Goal: Task Accomplishment & Management: Complete application form

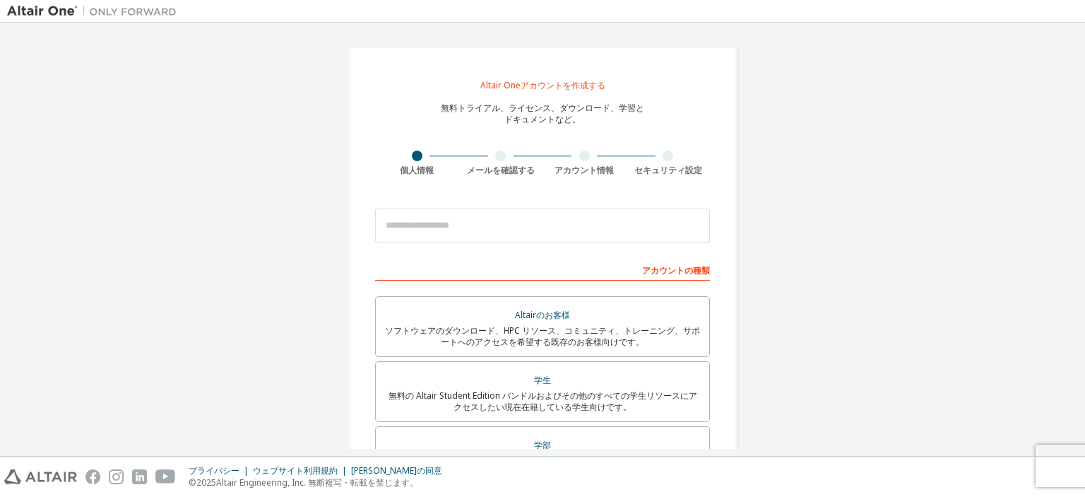
scroll to position [165, 0]
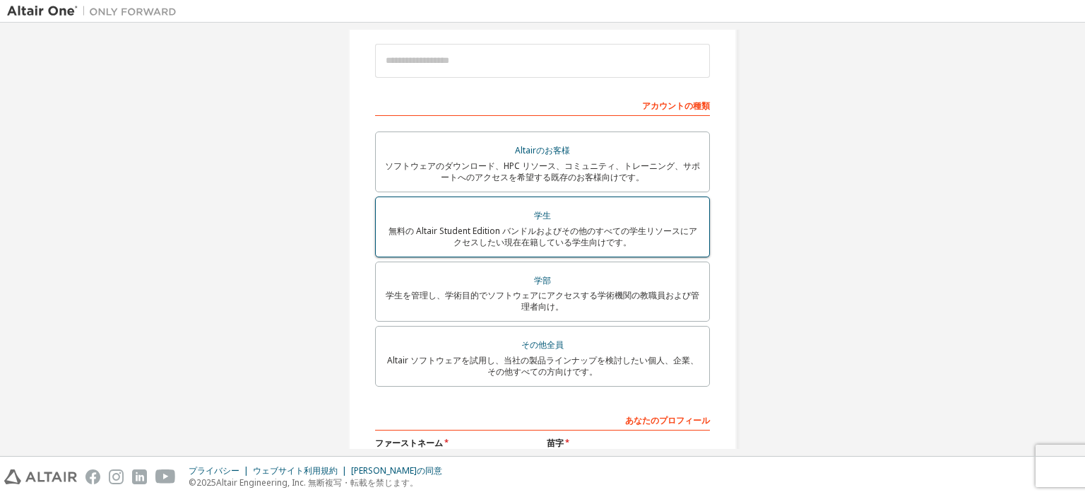
click at [537, 215] on font "学生" at bounding box center [542, 215] width 17 height 12
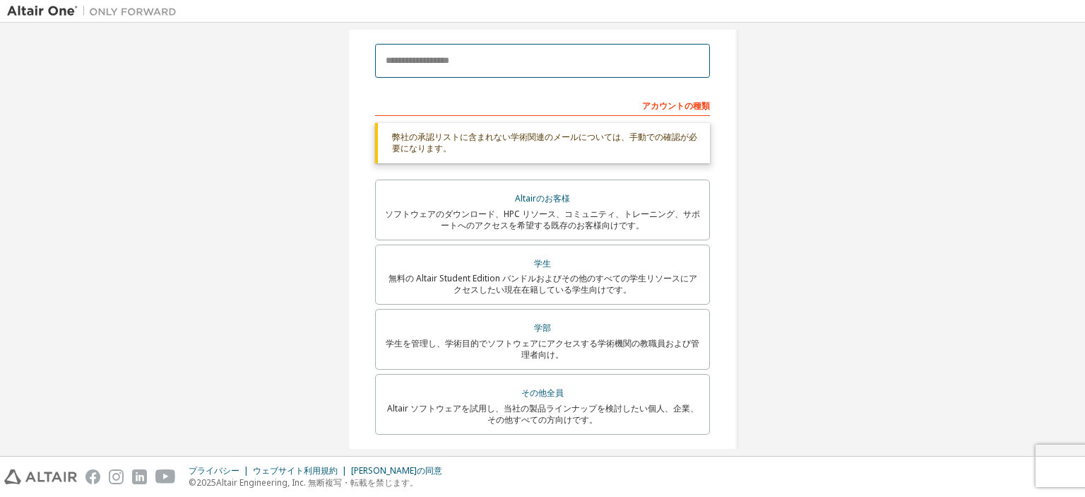
click at [523, 64] on input "email" at bounding box center [542, 61] width 335 height 34
type input "**********"
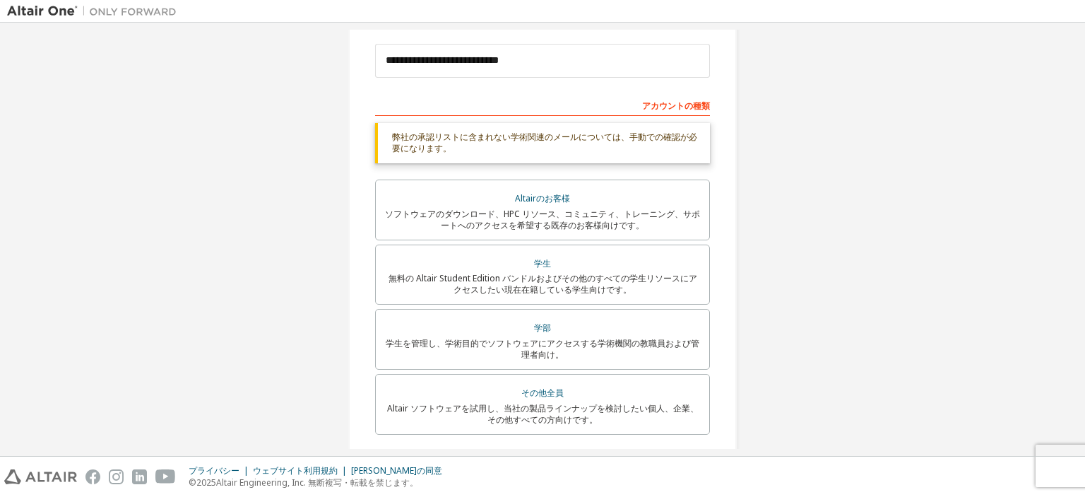
type input "*********"
type input "******"
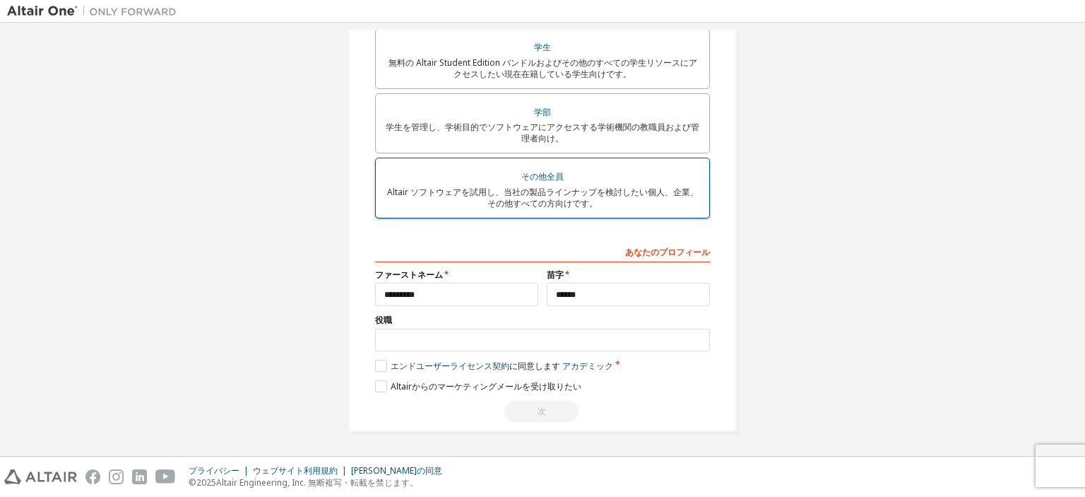
scroll to position [334, 0]
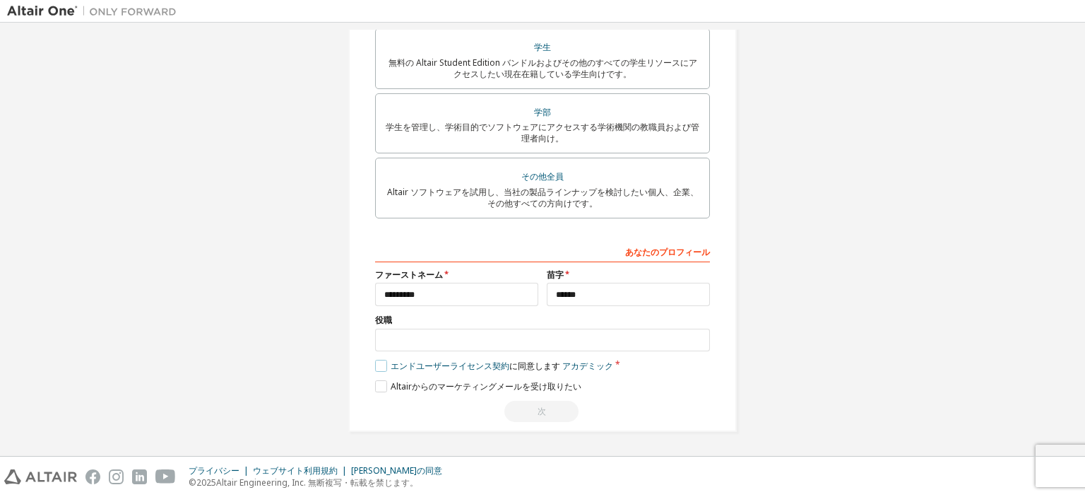
click at [383, 368] on label "エンドユーザーライセンス契約 に同意します アカデミック" at bounding box center [494, 366] width 238 height 12
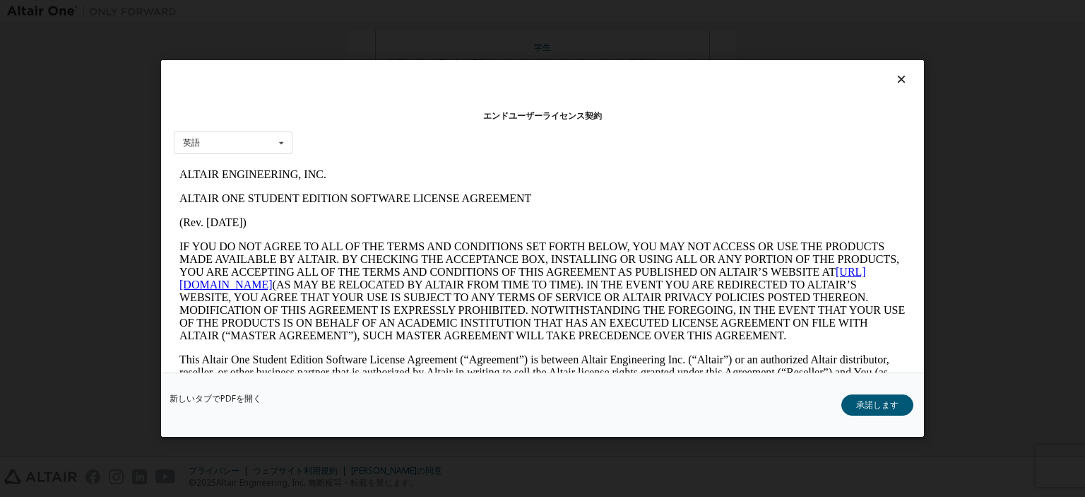
scroll to position [0, 0]
click at [887, 404] on font "承諾します" at bounding box center [877, 404] width 42 height 12
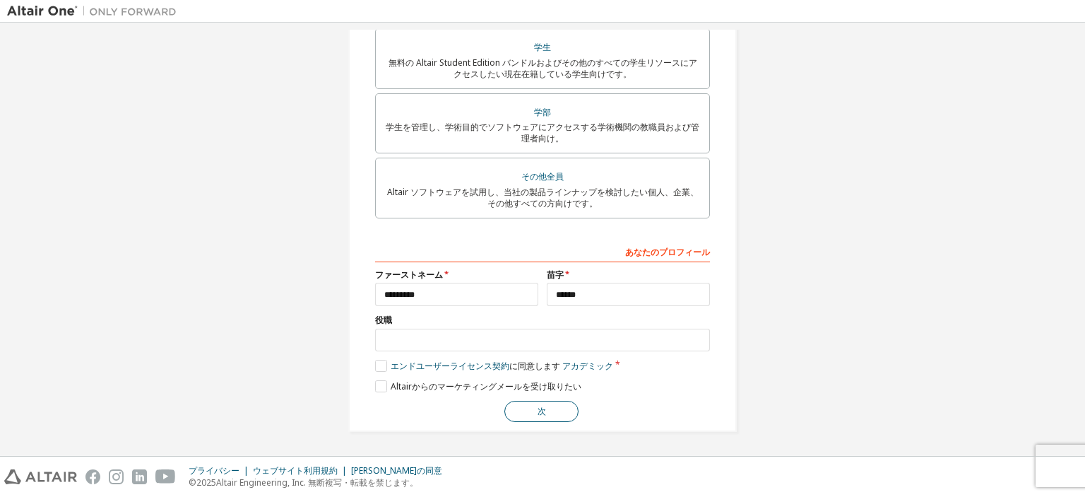
click at [547, 415] on button "次" at bounding box center [541, 411] width 74 height 21
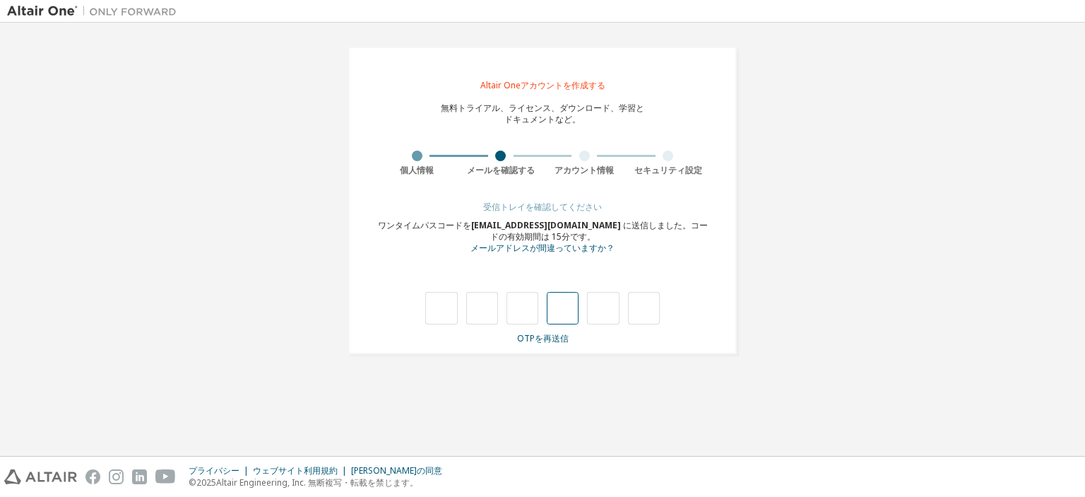
type input "*"
click at [436, 303] on input "*" at bounding box center [441, 308] width 32 height 32
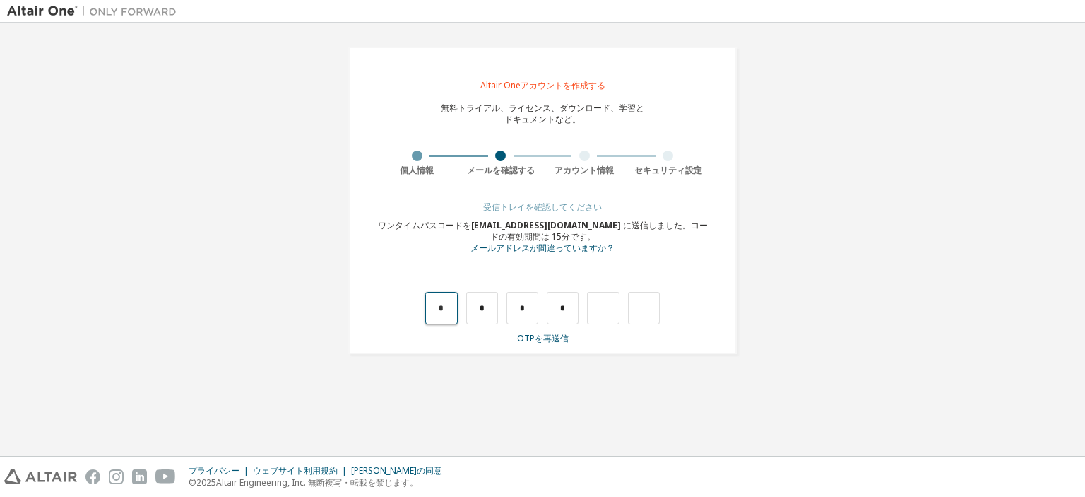
click at [436, 303] on input "*" at bounding box center [441, 308] width 32 height 32
type input "*"
drag, startPoint x: 502, startPoint y: 307, endPoint x: 494, endPoint y: 303, distance: 8.5
click at [502, 307] on div "* * *" at bounding box center [542, 308] width 235 height 32
click at [493, 302] on input "*" at bounding box center [482, 308] width 32 height 32
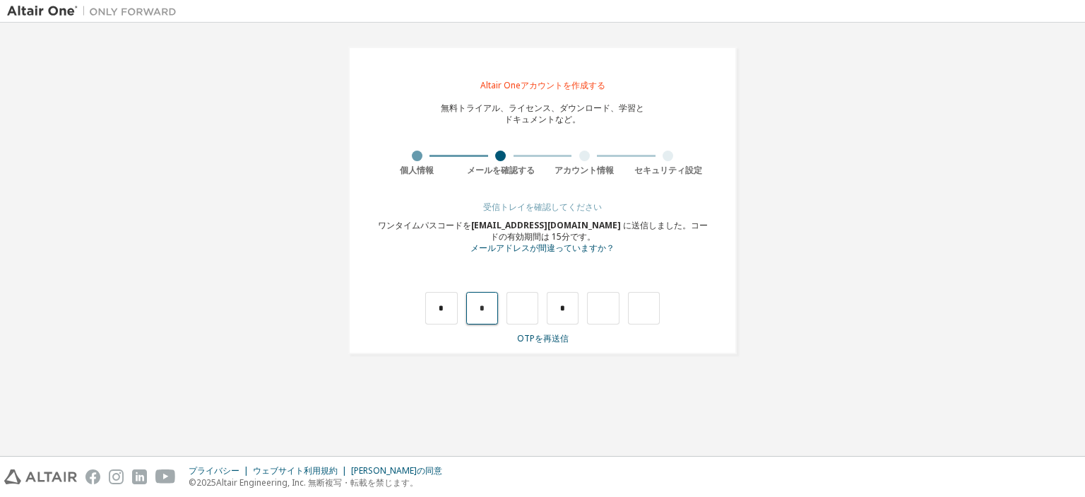
click at [493, 302] on input "*" at bounding box center [482, 308] width 32 height 32
type input "*"
click at [566, 314] on input "*" at bounding box center [563, 308] width 32 height 32
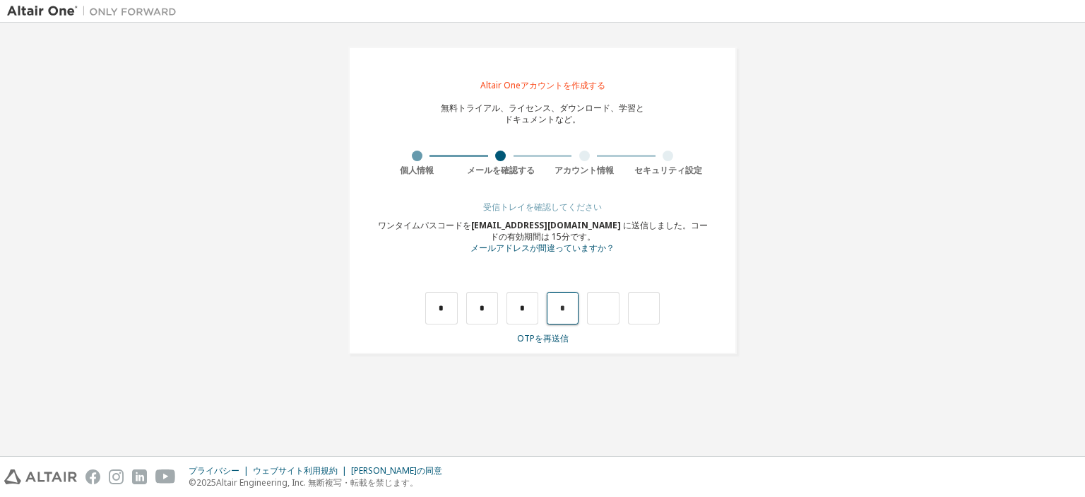
type input "*"
